Goal: Transaction & Acquisition: Subscribe to service/newsletter

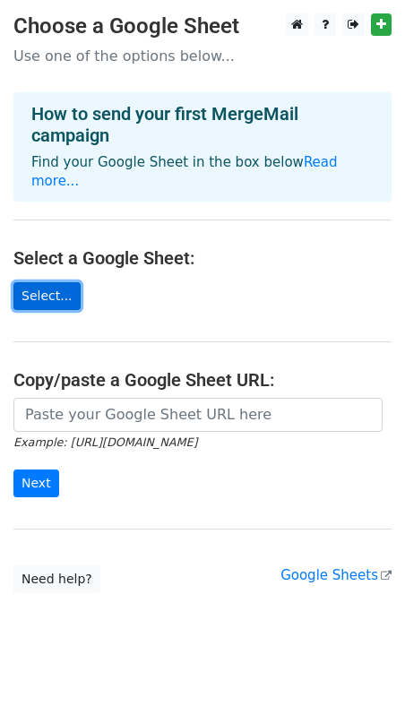
click at [67, 282] on link "Select..." at bounding box center [46, 296] width 67 height 28
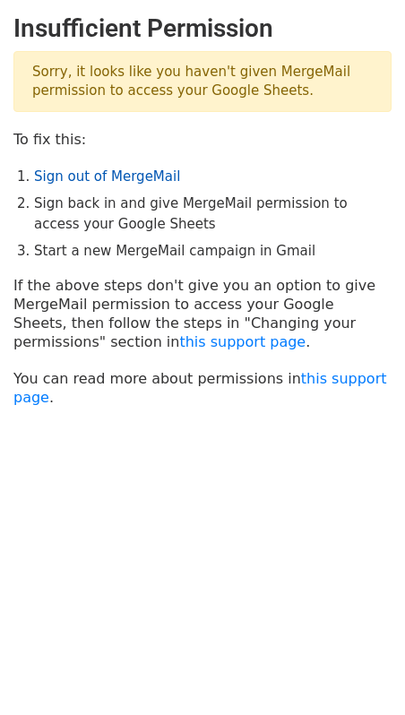
click at [83, 184] on link "Sign out of MergeMail" at bounding box center [107, 176] width 146 height 16
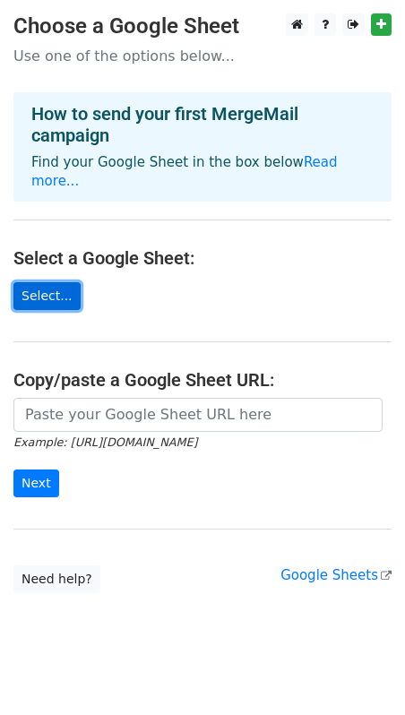
click at [58, 282] on link "Select..." at bounding box center [46, 296] width 67 height 28
click at [54, 258] on main "Choose a Google Sheet Use one of the options below... How to send your first Me…" at bounding box center [202, 303] width 405 height 580
click at [55, 288] on link "Select..." at bounding box center [46, 296] width 67 height 28
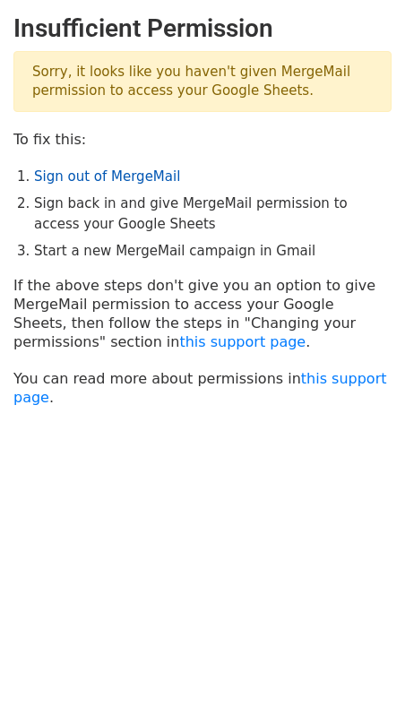
click at [116, 177] on link "Sign out of MergeMail" at bounding box center [107, 176] width 146 height 16
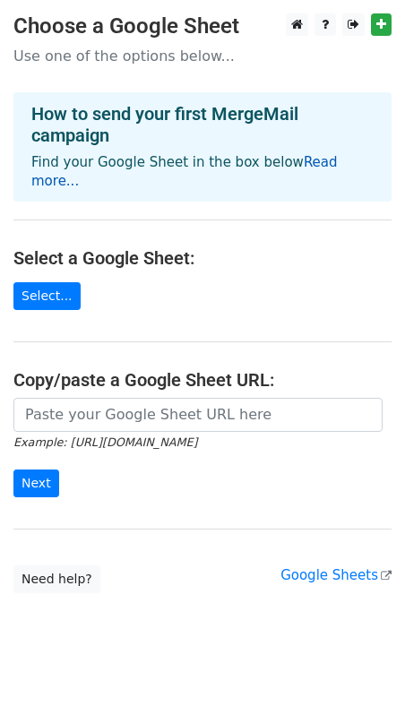
click at [323, 161] on link "Read more..." at bounding box center [184, 171] width 306 height 35
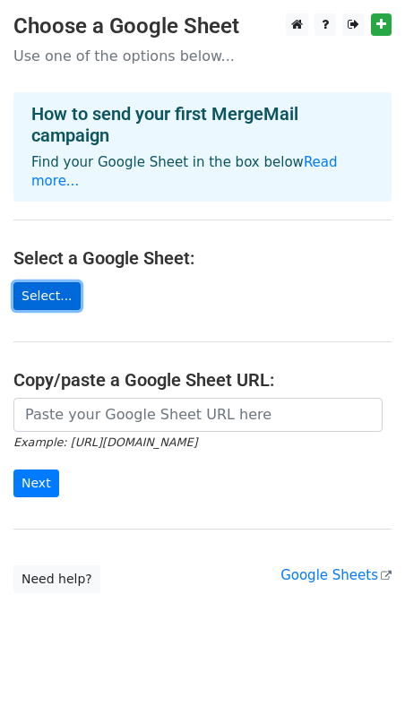
click at [55, 282] on link "Select..." at bounding box center [46, 296] width 67 height 28
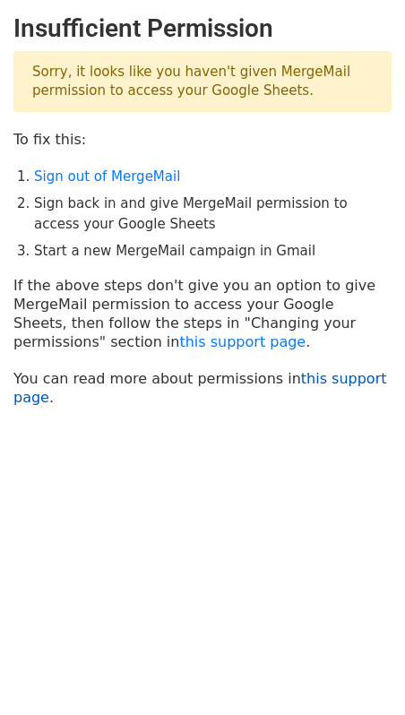
click at [322, 384] on link "this support page" at bounding box center [200, 388] width 374 height 36
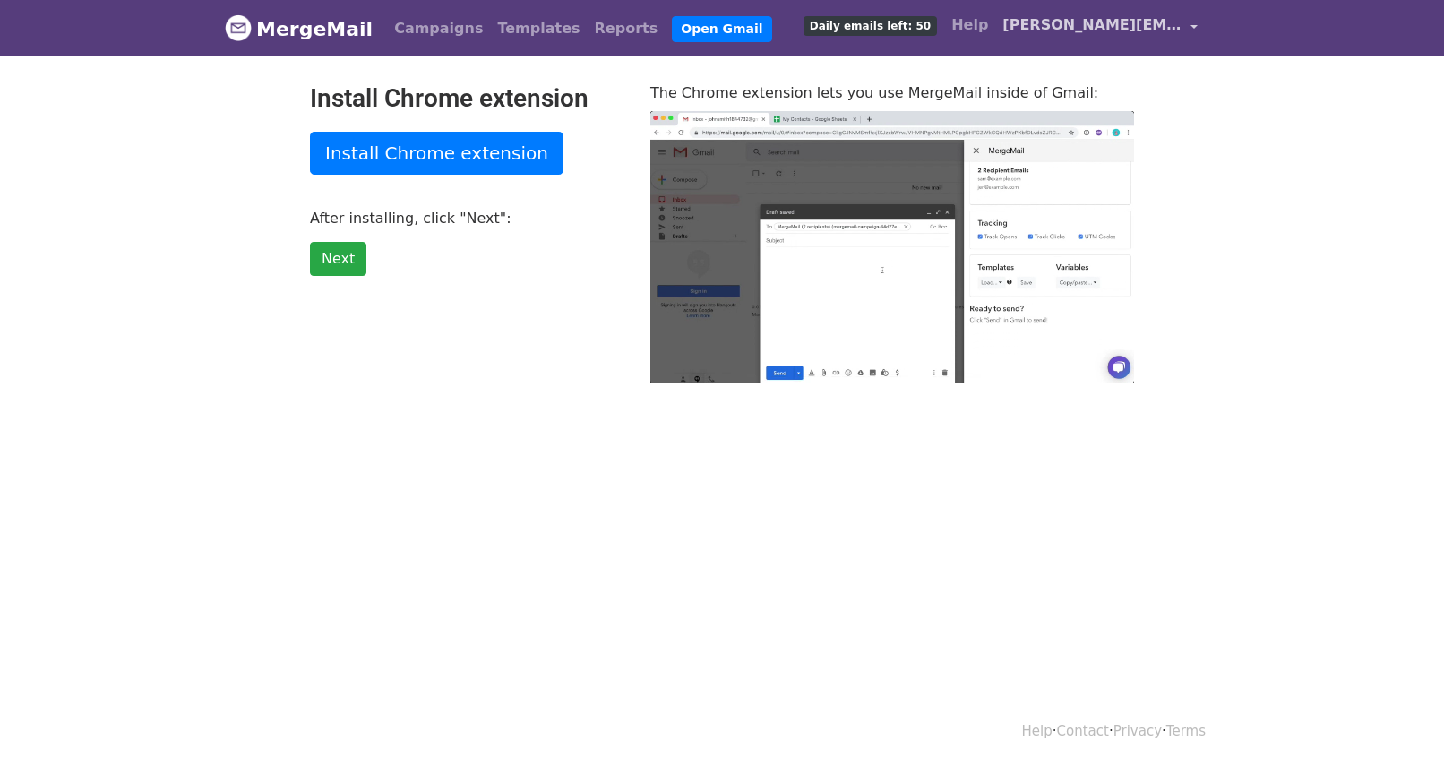
click at [1167, 27] on span "stephany@drraulruiz.com" at bounding box center [1091, 25] width 179 height 22
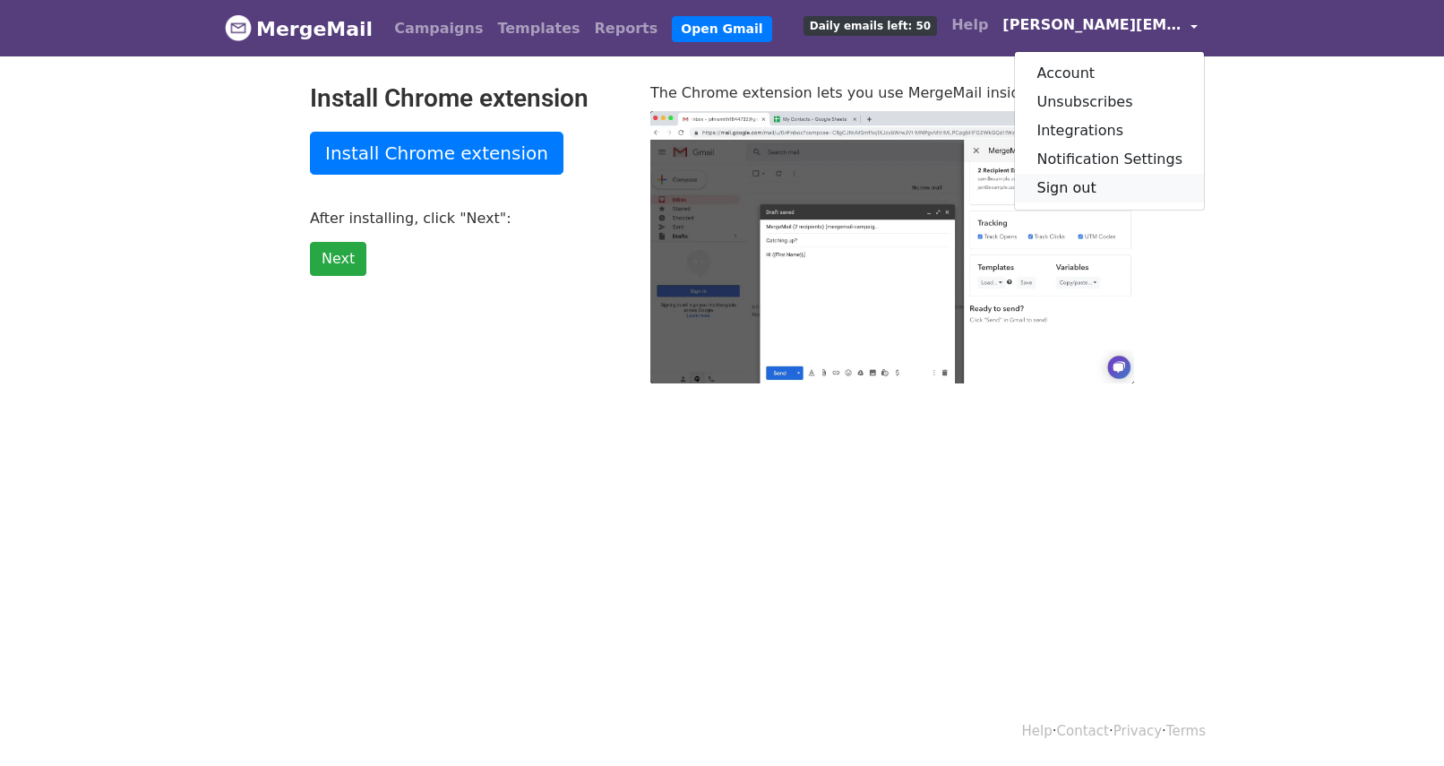
click at [1071, 192] on link "Sign out" at bounding box center [1109, 188] width 189 height 29
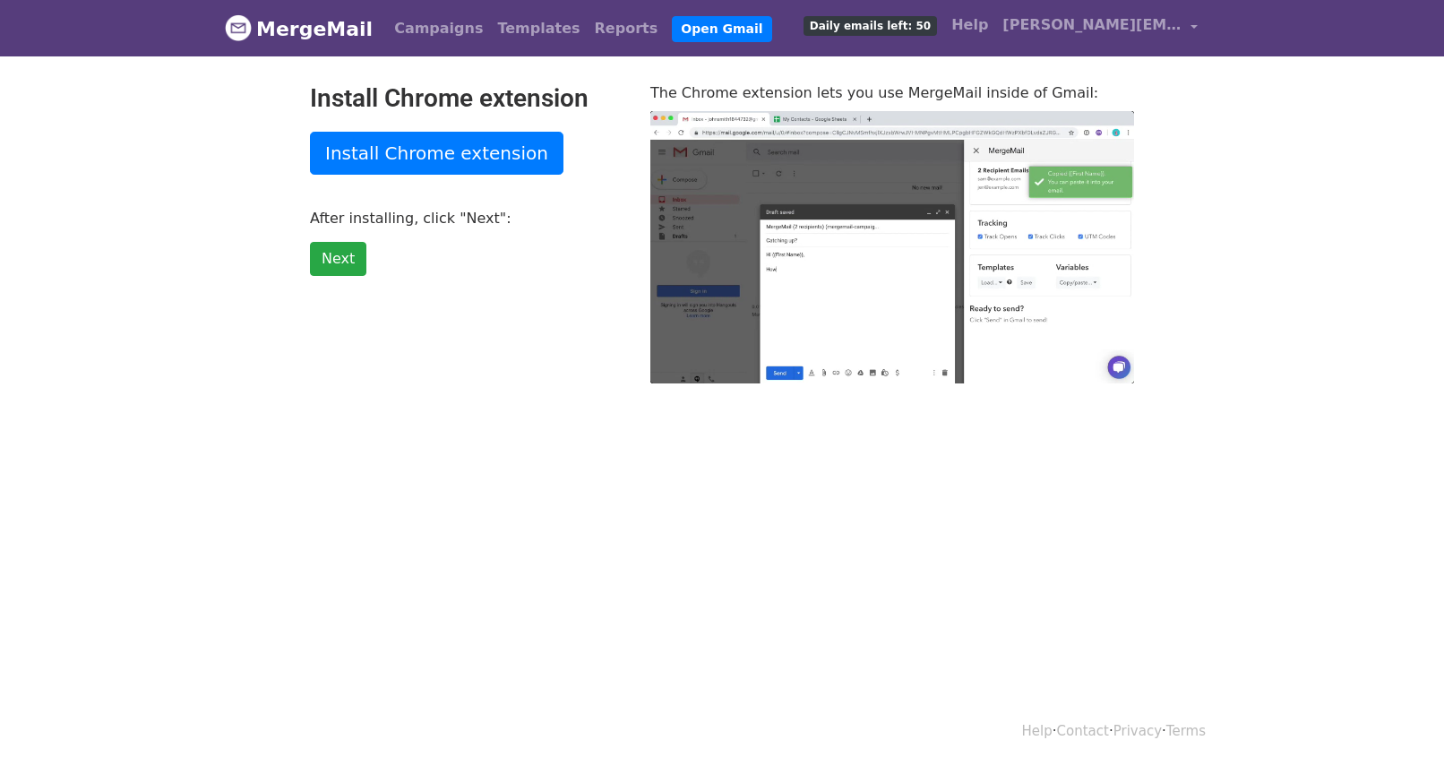
type input "48.96"
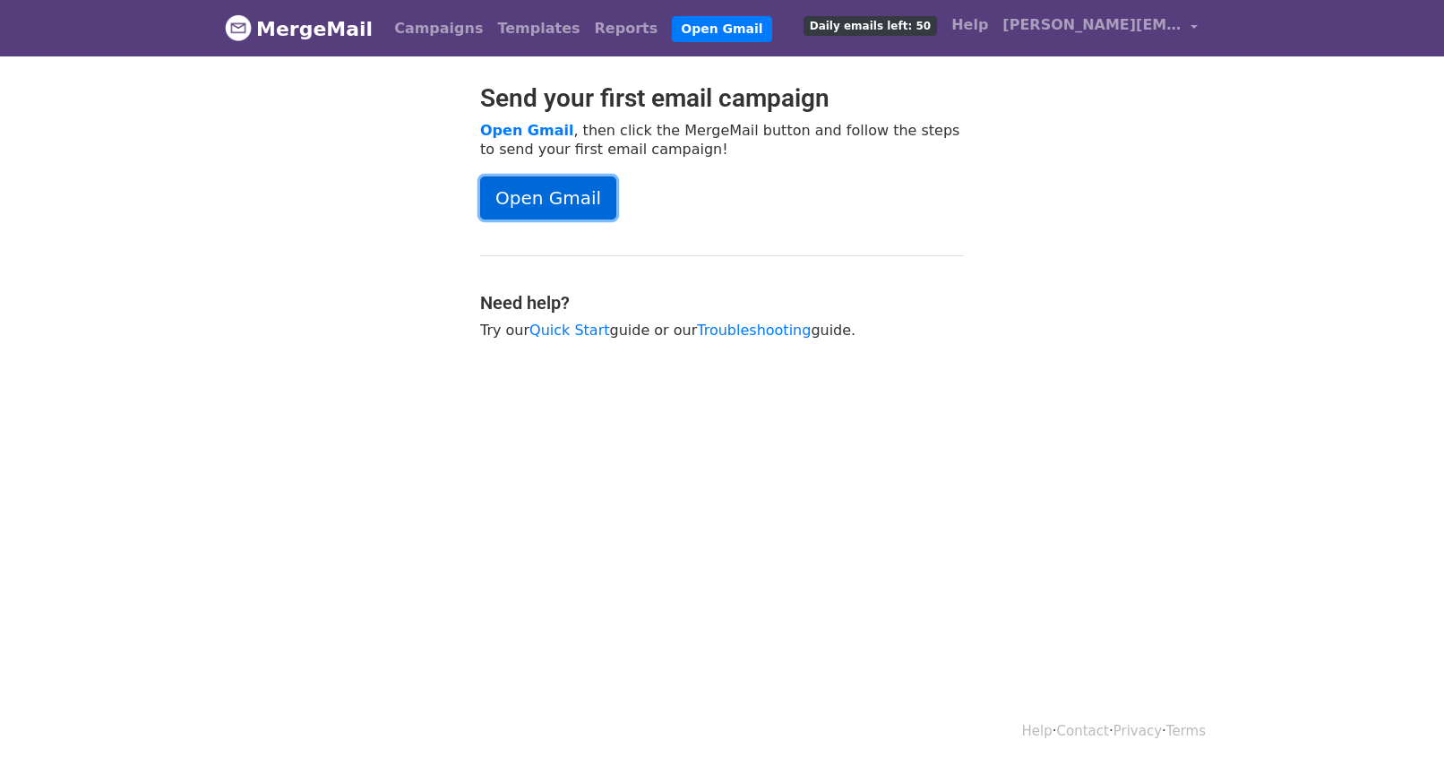
click at [578, 194] on link "Open Gmail" at bounding box center [548, 197] width 136 height 43
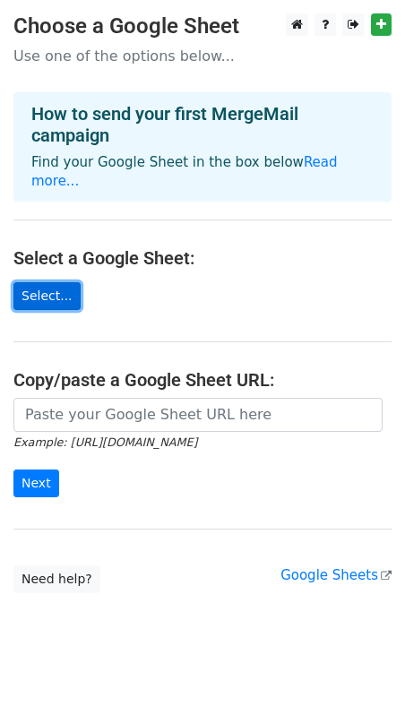
click at [60, 282] on link "Select..." at bounding box center [46, 296] width 67 height 28
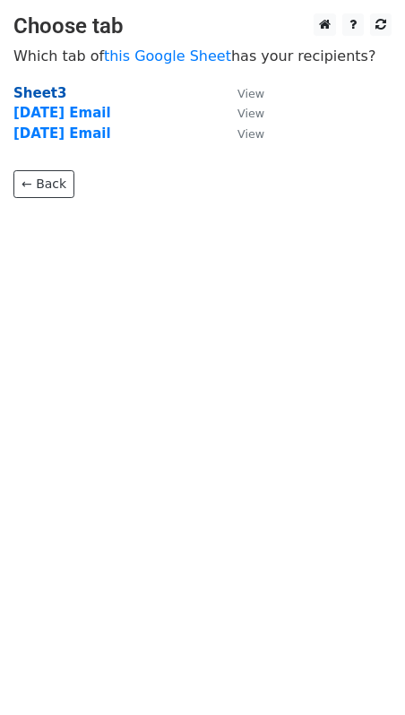
click at [38, 97] on strong "Sheet3" at bounding box center [39, 93] width 53 height 16
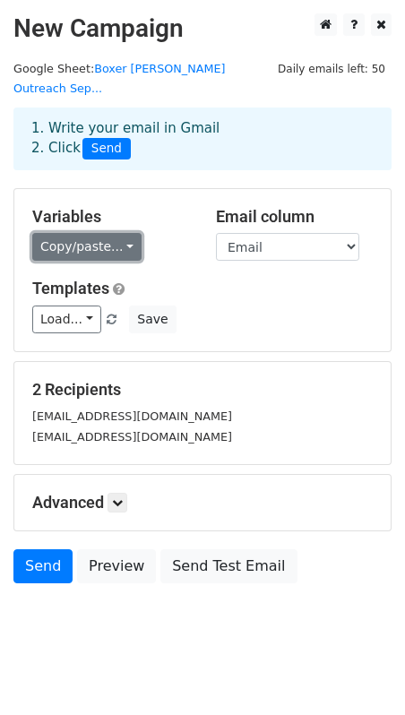
click at [85, 233] on link "Copy/paste..." at bounding box center [86, 247] width 109 height 28
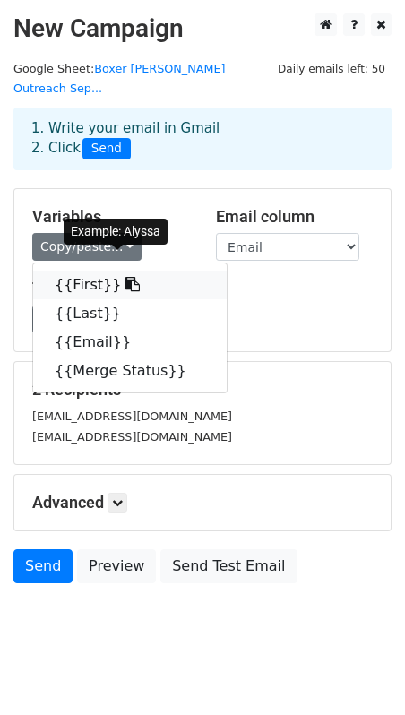
click at [83, 273] on link "{{First}}" at bounding box center [130, 285] width 194 height 29
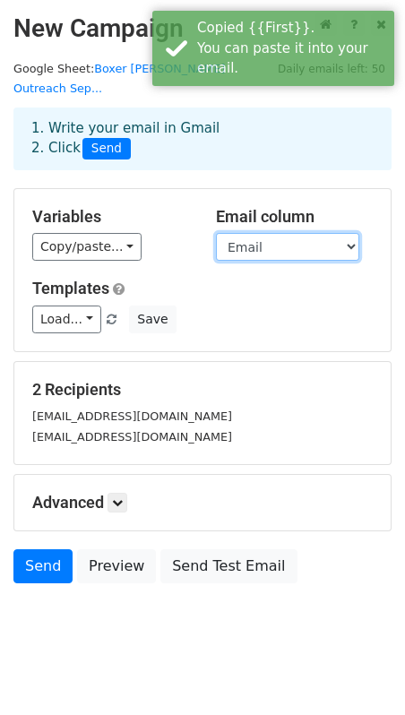
click at [272, 233] on select "First Last Email Merge Status" at bounding box center [287, 247] width 143 height 28
click at [216, 233] on select "First Last Email Merge Status" at bounding box center [287, 247] width 143 height 28
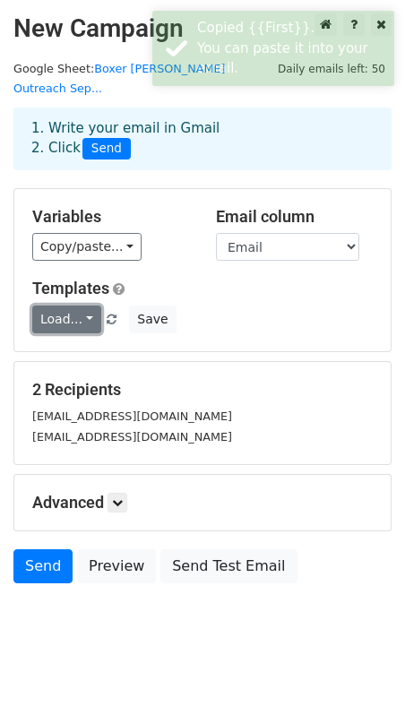
click at [84, 306] on link "Load..." at bounding box center [66, 319] width 69 height 28
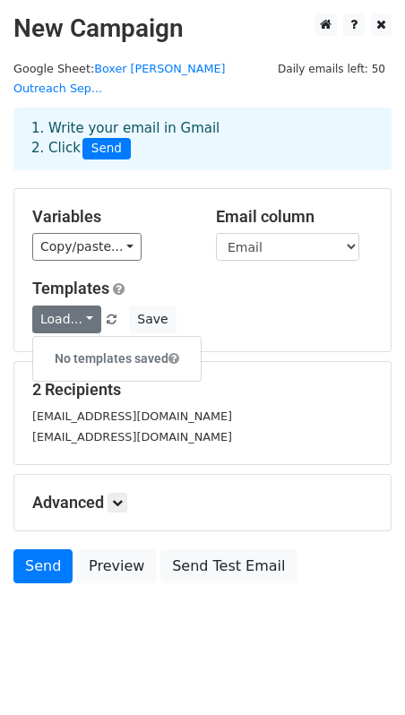
click at [254, 280] on div "Templates Load... No templates saved Save" at bounding box center [202, 306] width 367 height 55
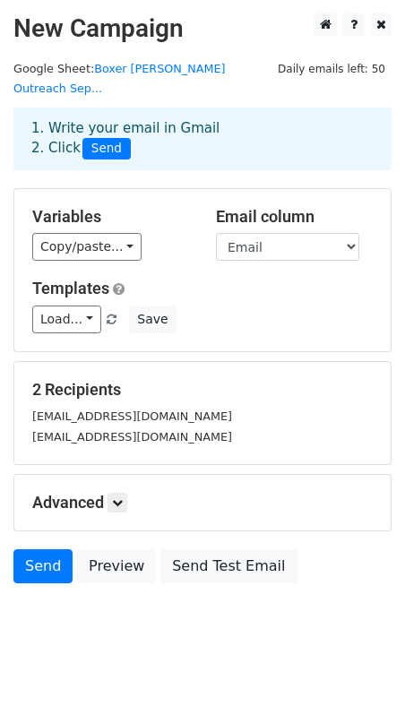
scroll to position [1, 0]
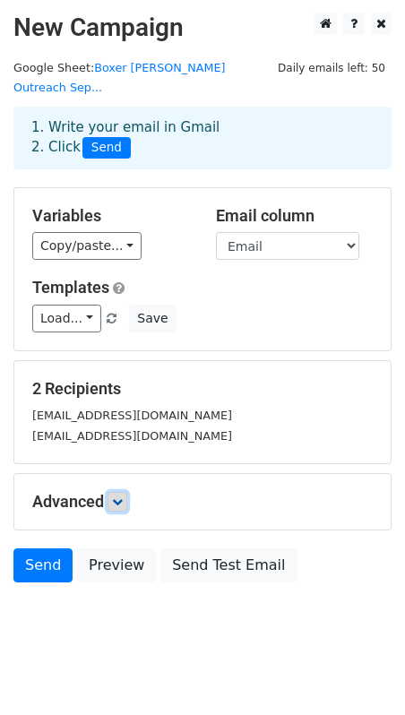
click at [123, 496] on icon at bounding box center [117, 501] width 11 height 11
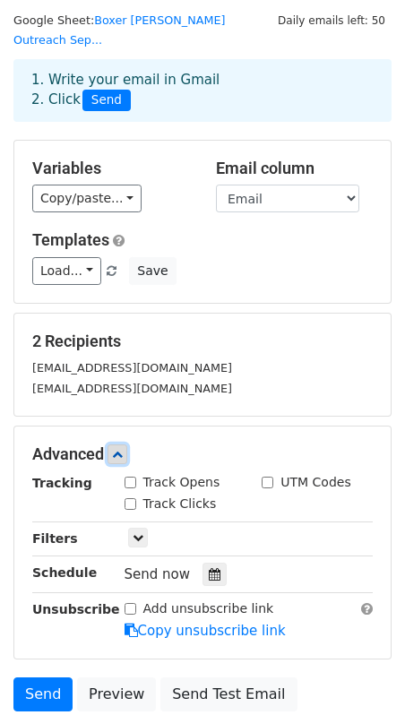
scroll to position [52, 0]
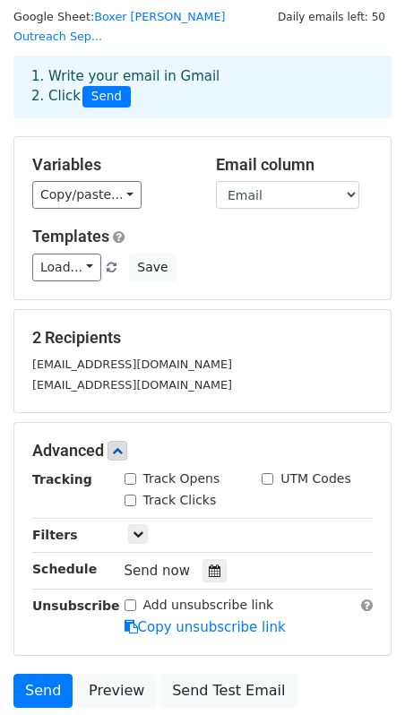
click at [132, 469] on div "Track Opens" at bounding box center [173, 478] width 96 height 19
click at [130, 473] on input "Track Opens" at bounding box center [131, 479] width 12 height 12
checkbox input "true"
click at [130, 495] on input "Track Clicks" at bounding box center [131, 501] width 12 height 12
checkbox input "true"
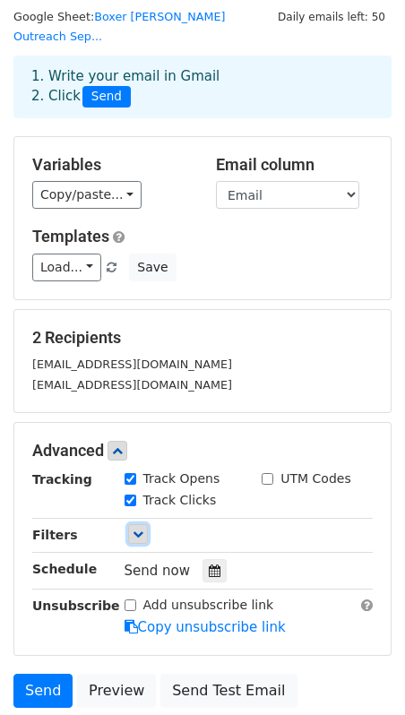
click at [144, 524] on link at bounding box center [138, 534] width 20 height 20
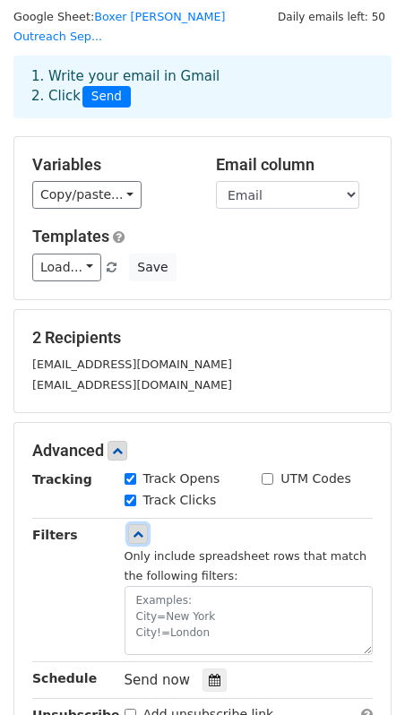
click at [144, 524] on link at bounding box center [138, 534] width 20 height 20
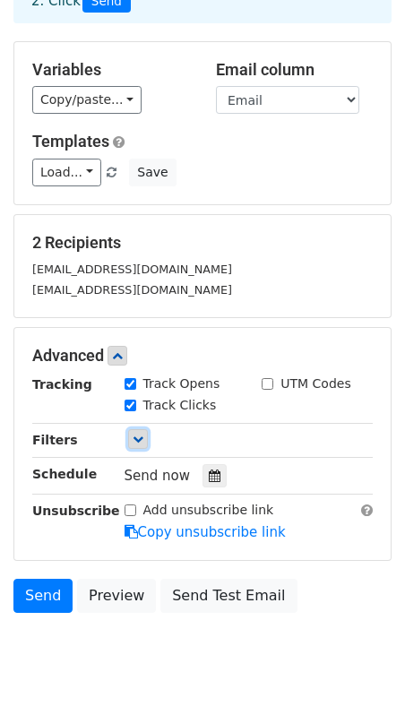
scroll to position [159, 0]
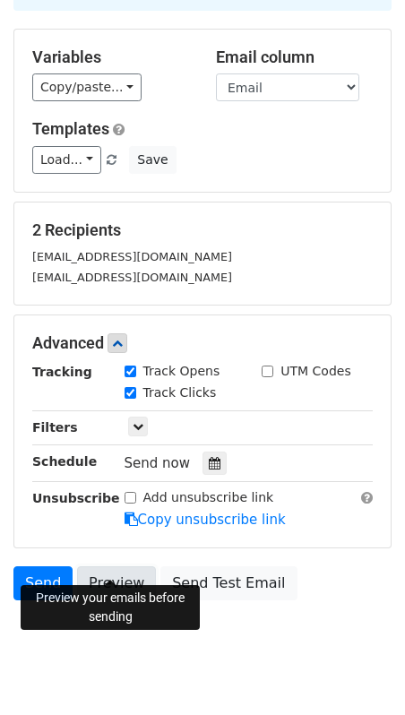
click at [117, 566] on link "Preview" at bounding box center [116, 583] width 79 height 34
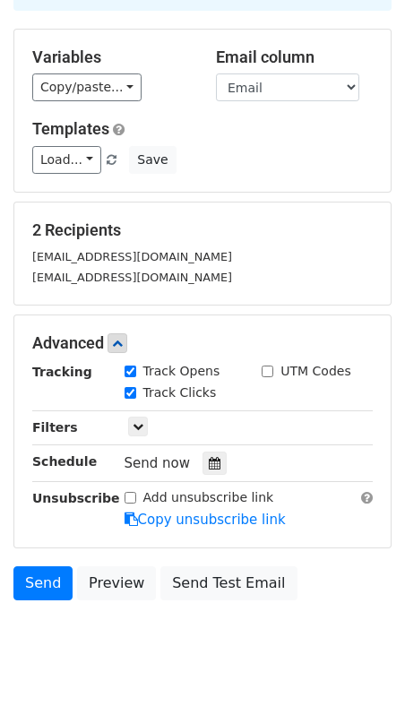
click at [168, 678] on html "New Campaign Daily emails left: 50 Google Sheet: Boxer Brinkman Outreach Sep...…" at bounding box center [202, 297] width 405 height 912
click at [268, 366] on input "UTM Codes" at bounding box center [268, 372] width 12 height 12
checkbox input "true"
click at [143, 417] on link at bounding box center [138, 427] width 20 height 20
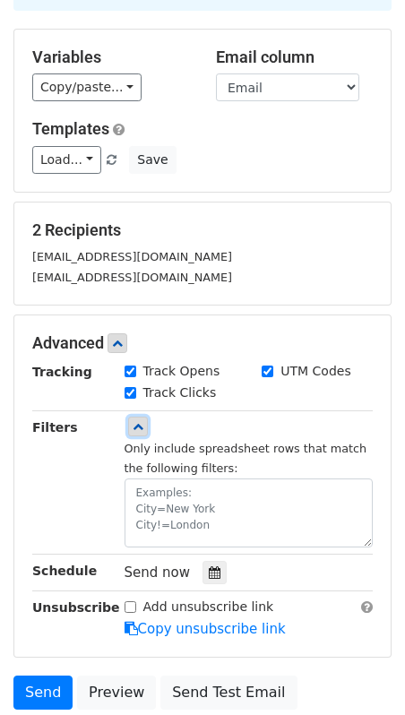
click at [143, 417] on link at bounding box center [138, 427] width 20 height 20
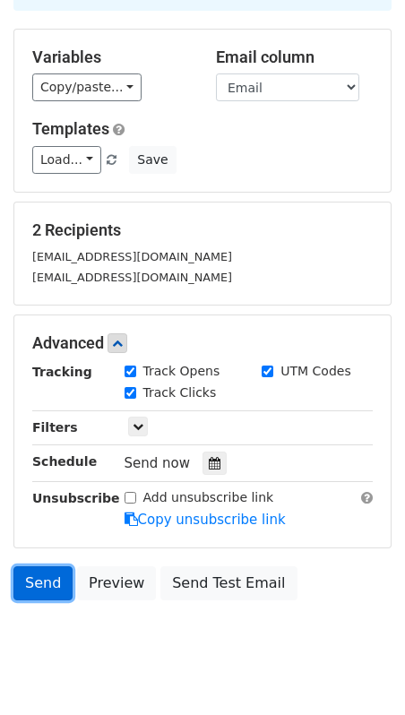
click at [47, 572] on link "Send" at bounding box center [42, 583] width 59 height 34
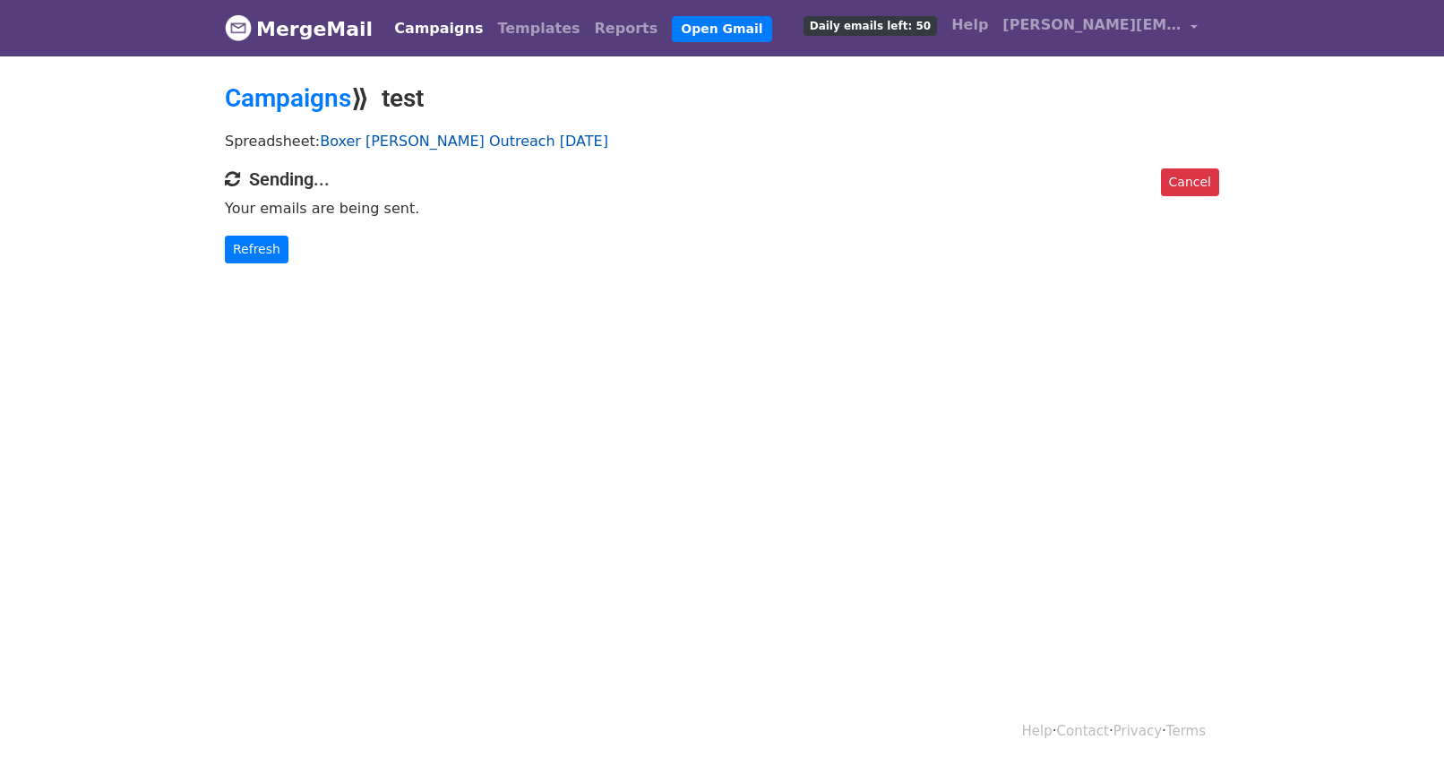
click at [572, 142] on link "Boxer [PERSON_NAME] Outreach [DATE]" at bounding box center [464, 141] width 288 height 17
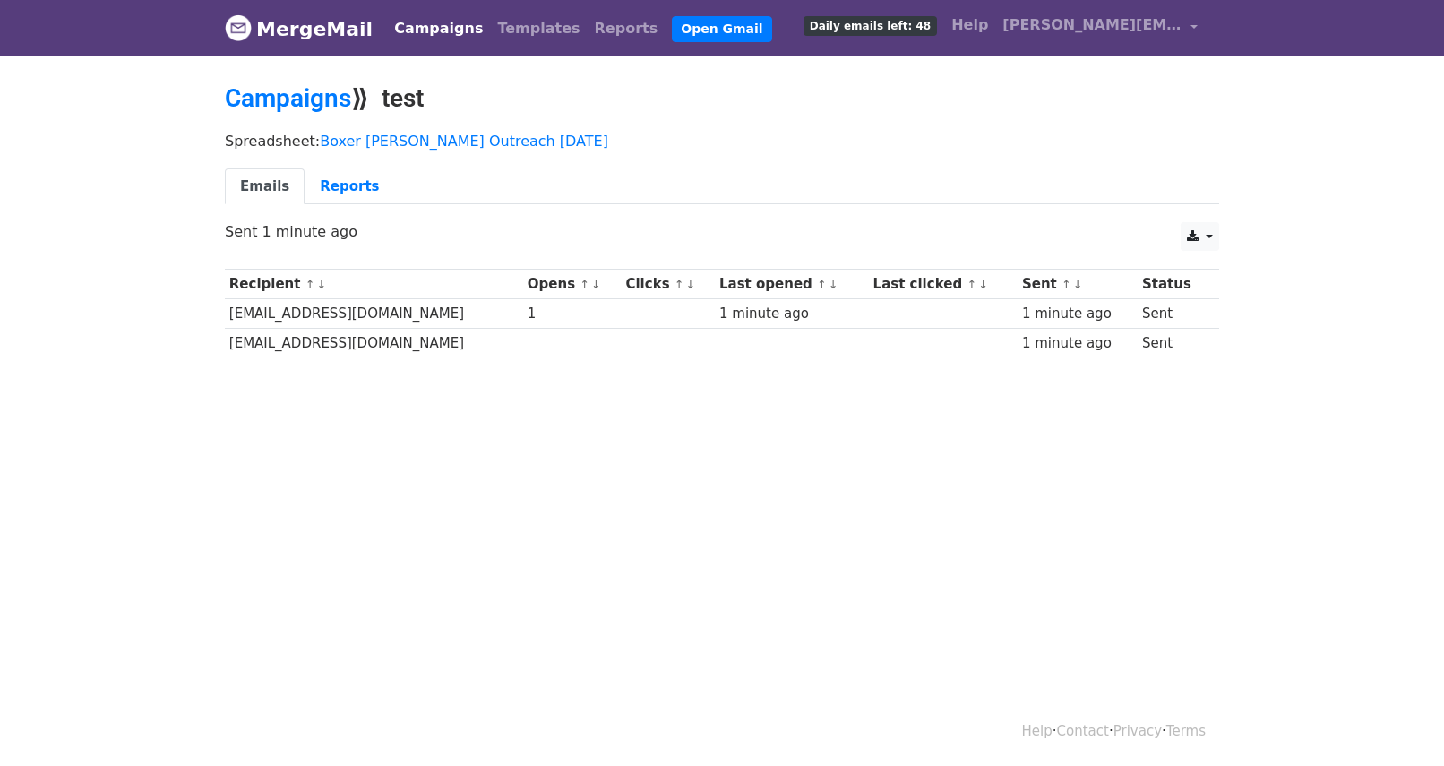
scroll to position [2, 0]
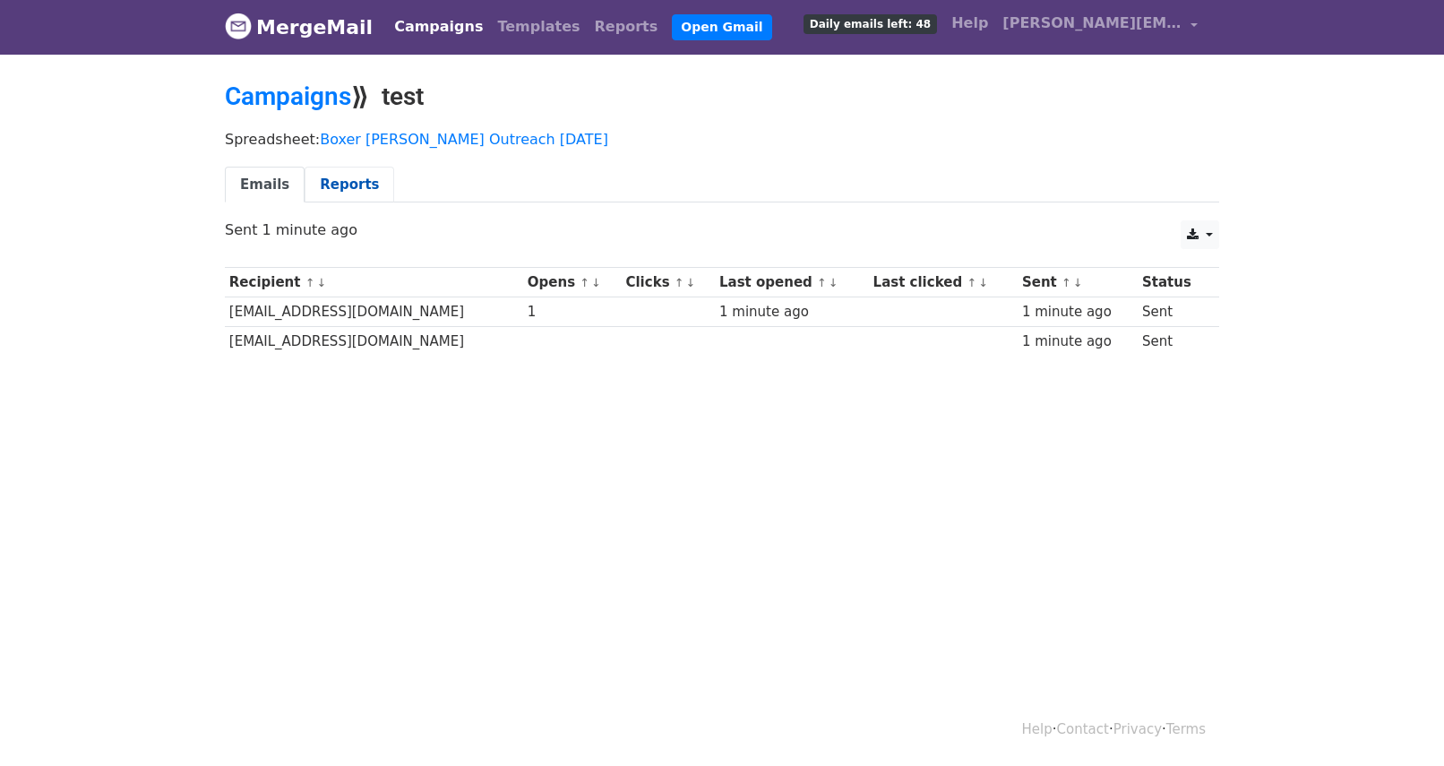
click at [323, 178] on link "Reports" at bounding box center [350, 185] width 90 height 37
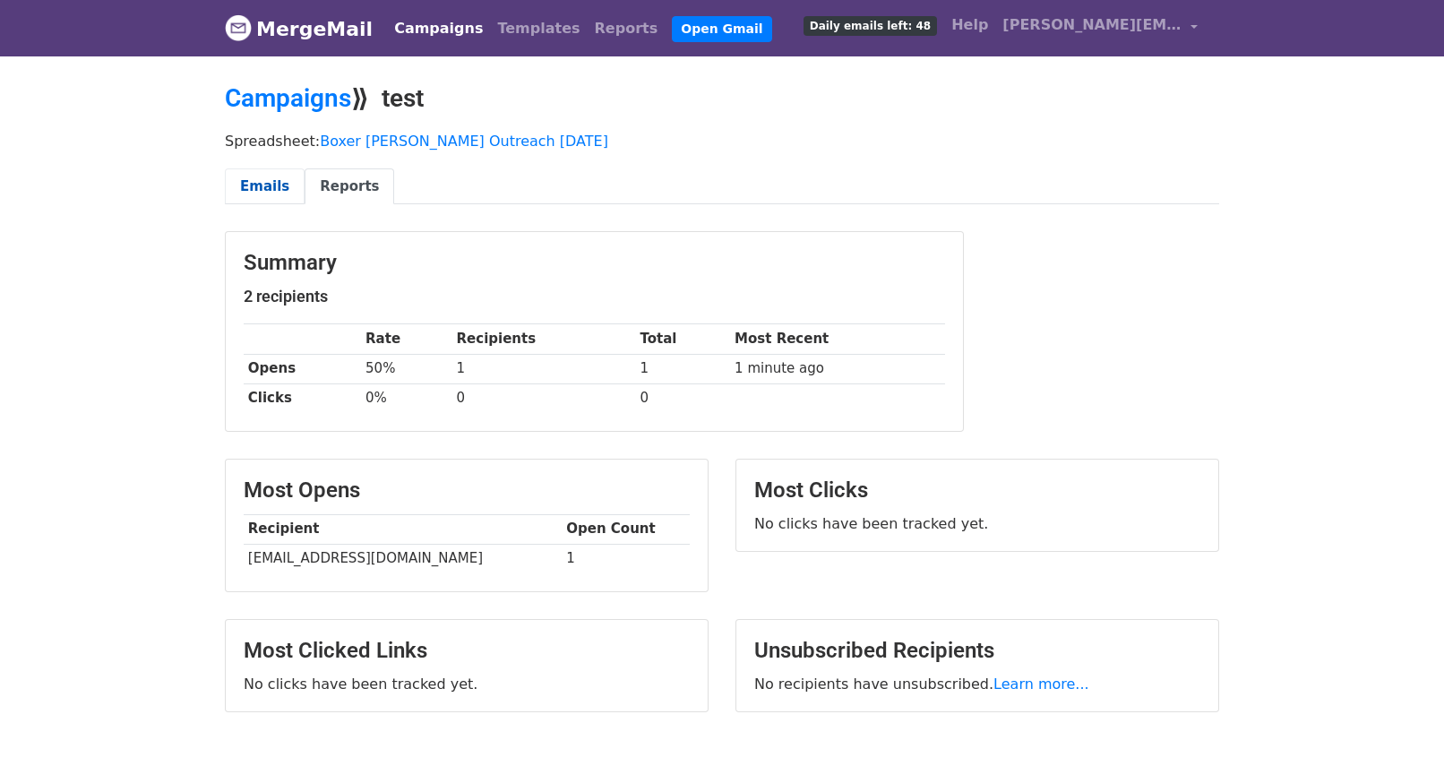
click at [254, 185] on link "Emails" at bounding box center [265, 186] width 80 height 37
